Goal: Information Seeking & Learning: Find specific page/section

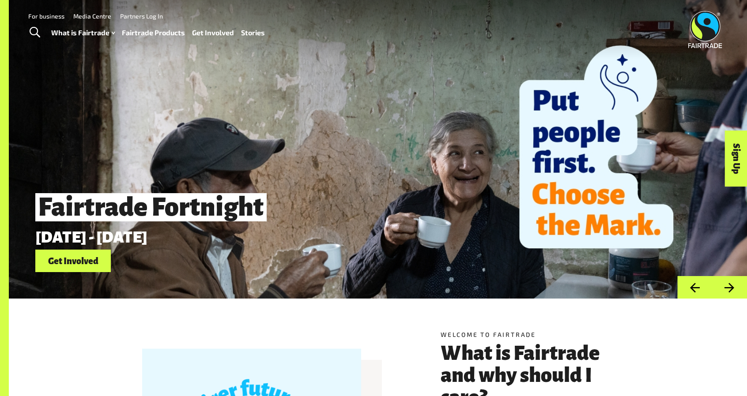
click at [709, 23] on img at bounding box center [705, 29] width 34 height 37
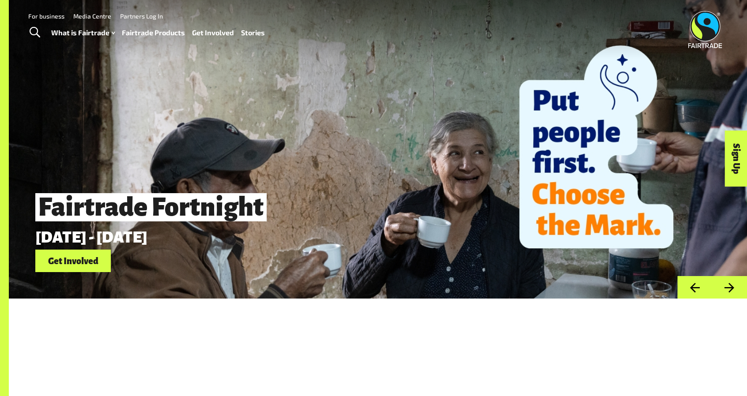
click at [709, 23] on img at bounding box center [705, 29] width 34 height 37
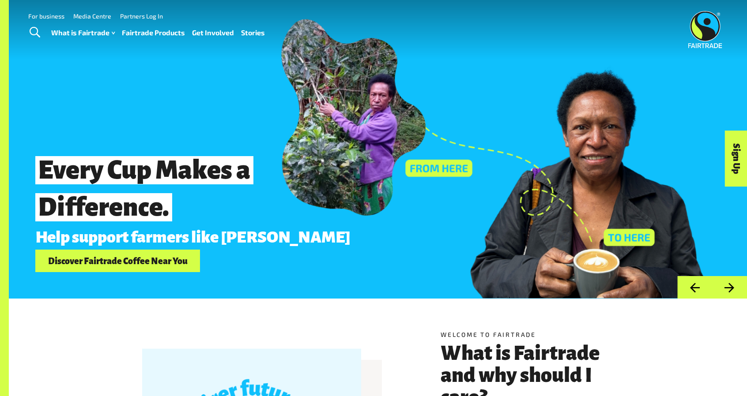
click at [32, 25] on link "Toggle Search" at bounding box center [35, 33] width 22 height 22
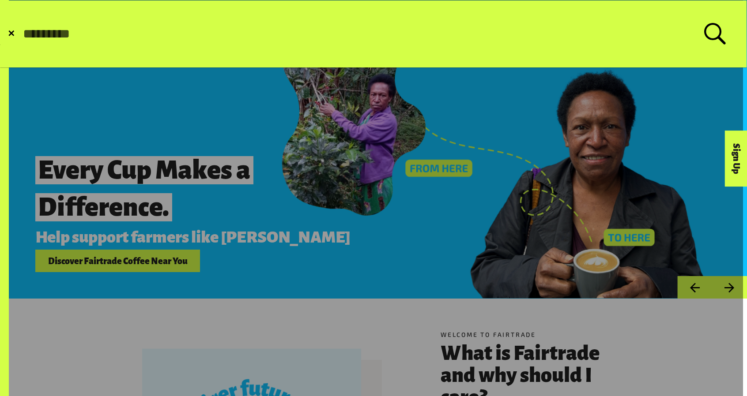
click at [62, 31] on input "Search for:" at bounding box center [363, 33] width 682 height 15
paste input "**********"
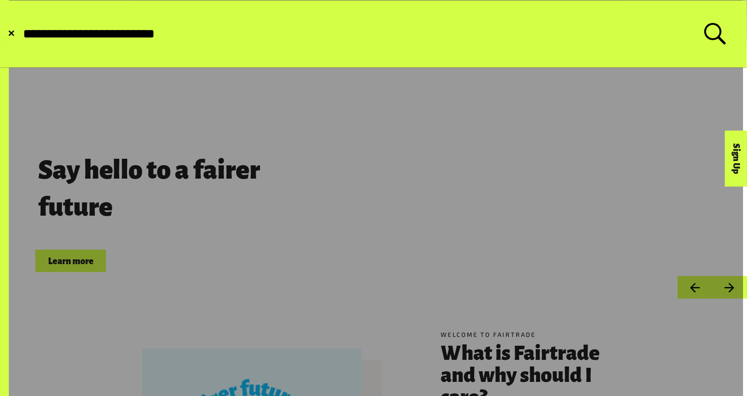
type input "**********"
click at [22, 34] on button "Submit Search" at bounding box center [22, 34] width 0 height 0
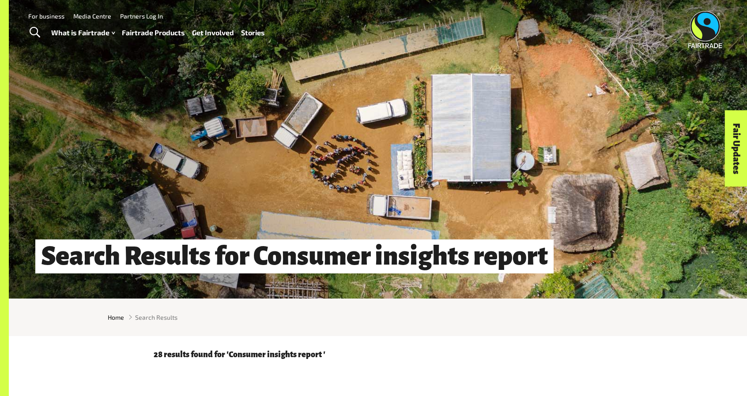
click at [386, 271] on h1 "Search Results for Consumer insights report" at bounding box center [294, 257] width 518 height 34
click at [385, 267] on h1 "Search Results for Consumer insights report" at bounding box center [294, 257] width 518 height 34
click at [162, 322] on span "Search Results" at bounding box center [156, 317] width 42 height 9
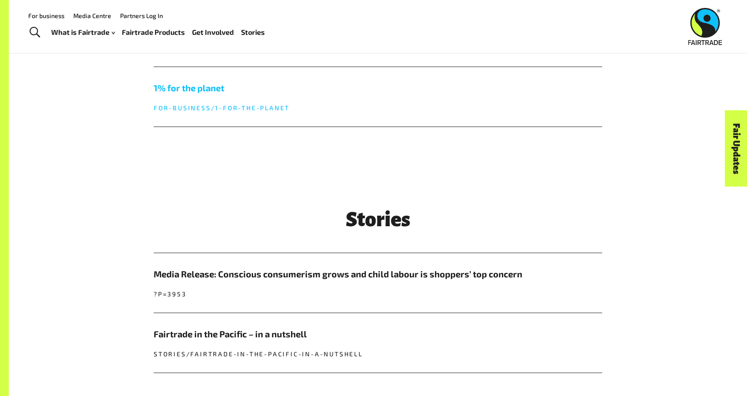
scroll to position [309, 0]
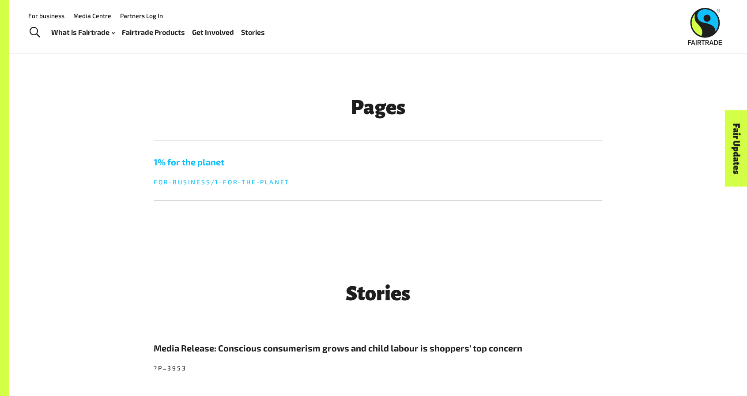
click at [214, 169] on h5 "1% for the planet" at bounding box center [378, 161] width 448 height 13
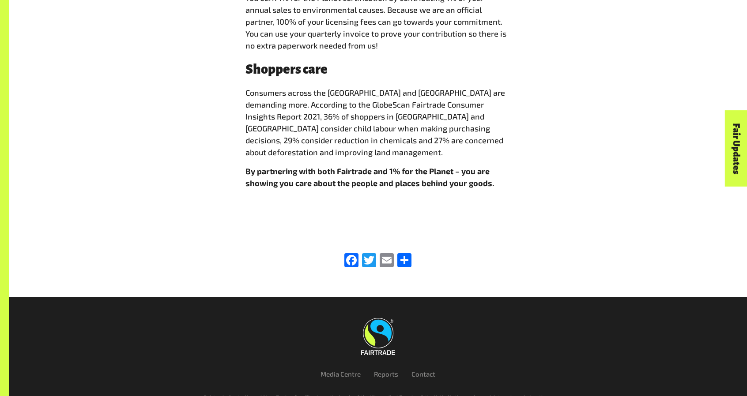
scroll to position [733, 0]
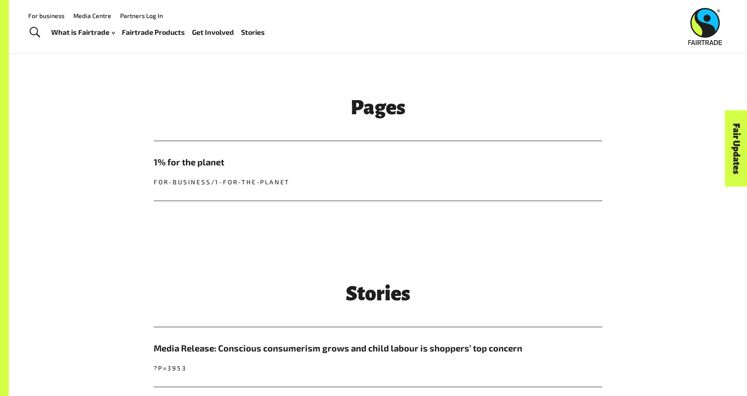
scroll to position [441, 0]
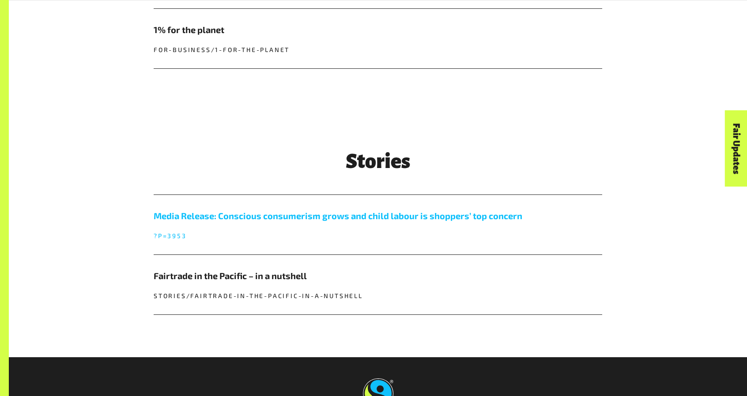
click at [297, 222] on h5 "Media Release: Conscious consumerism grows and child labour is shoppers’ top co…" at bounding box center [378, 215] width 448 height 13
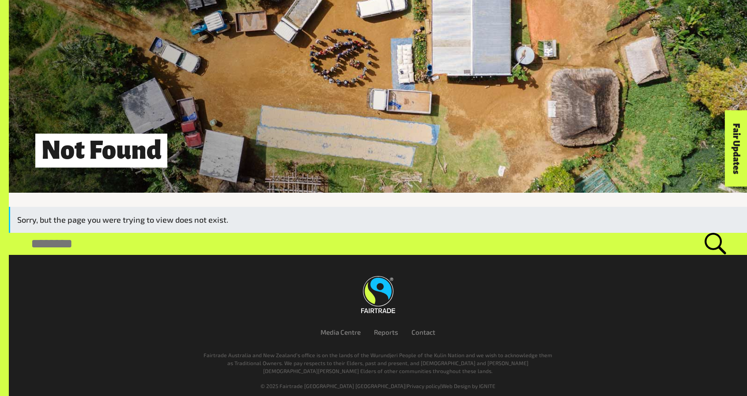
scroll to position [117, 0]
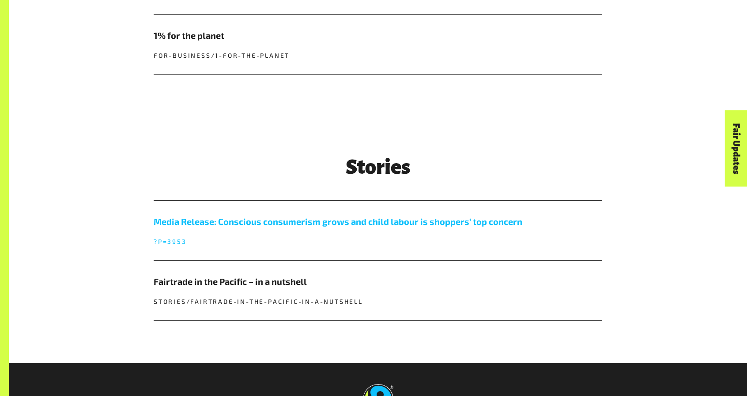
scroll to position [441, 0]
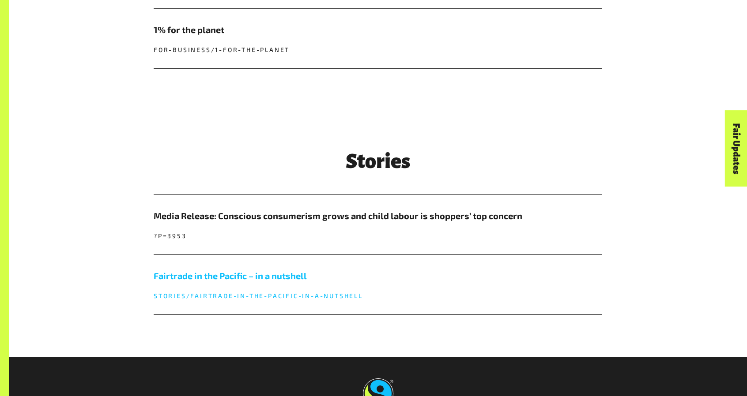
click at [245, 281] on h5 "Fairtrade in the Pacific – in a nutshell" at bounding box center [378, 275] width 448 height 13
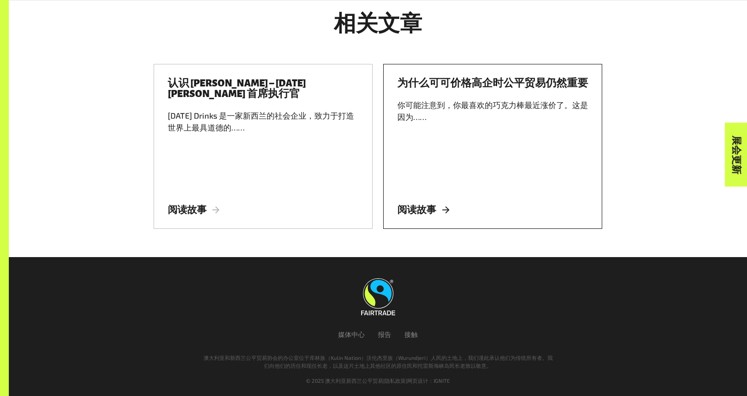
scroll to position [1017, 0]
